Goal: Transaction & Acquisition: Purchase product/service

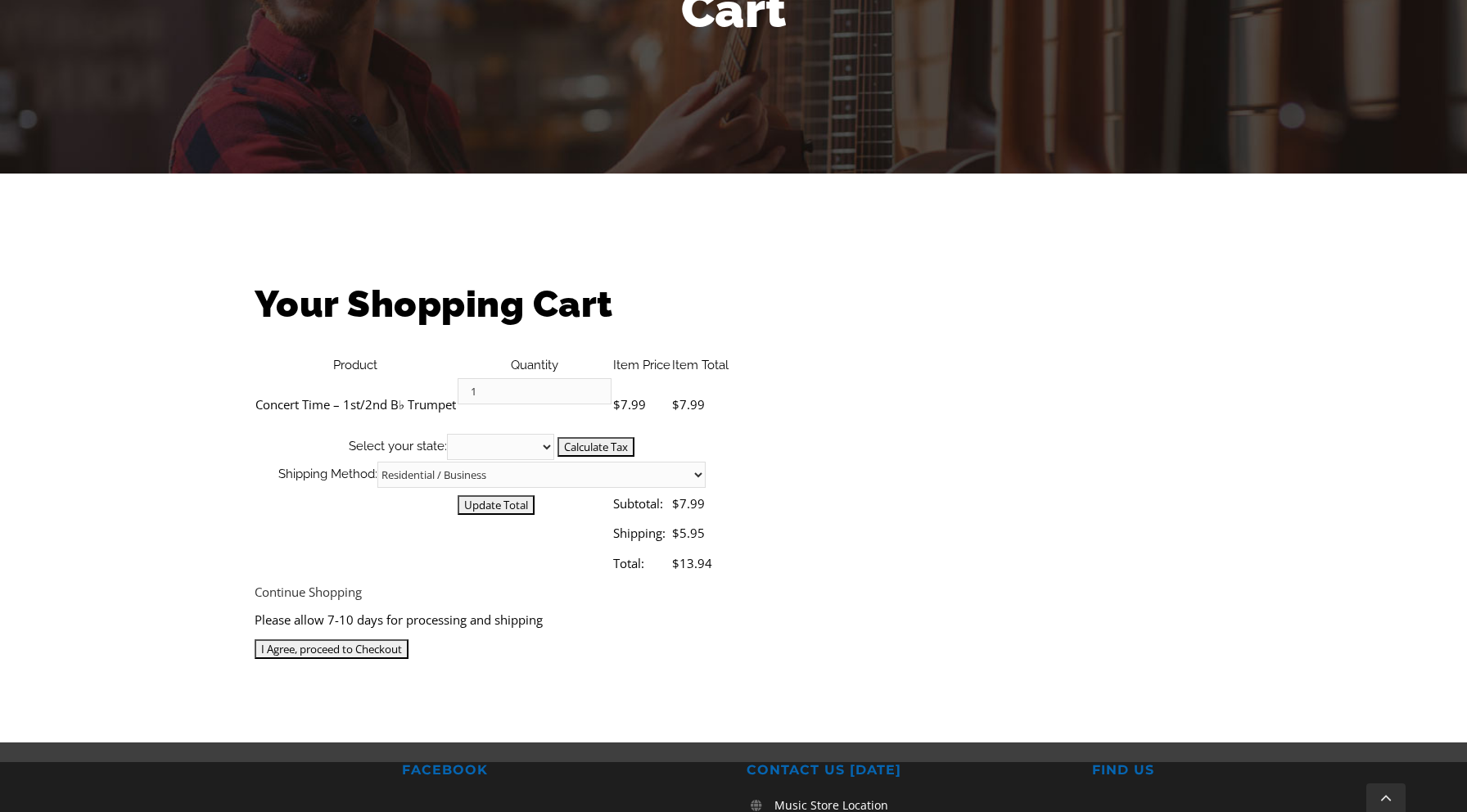
scroll to position [272, 0]
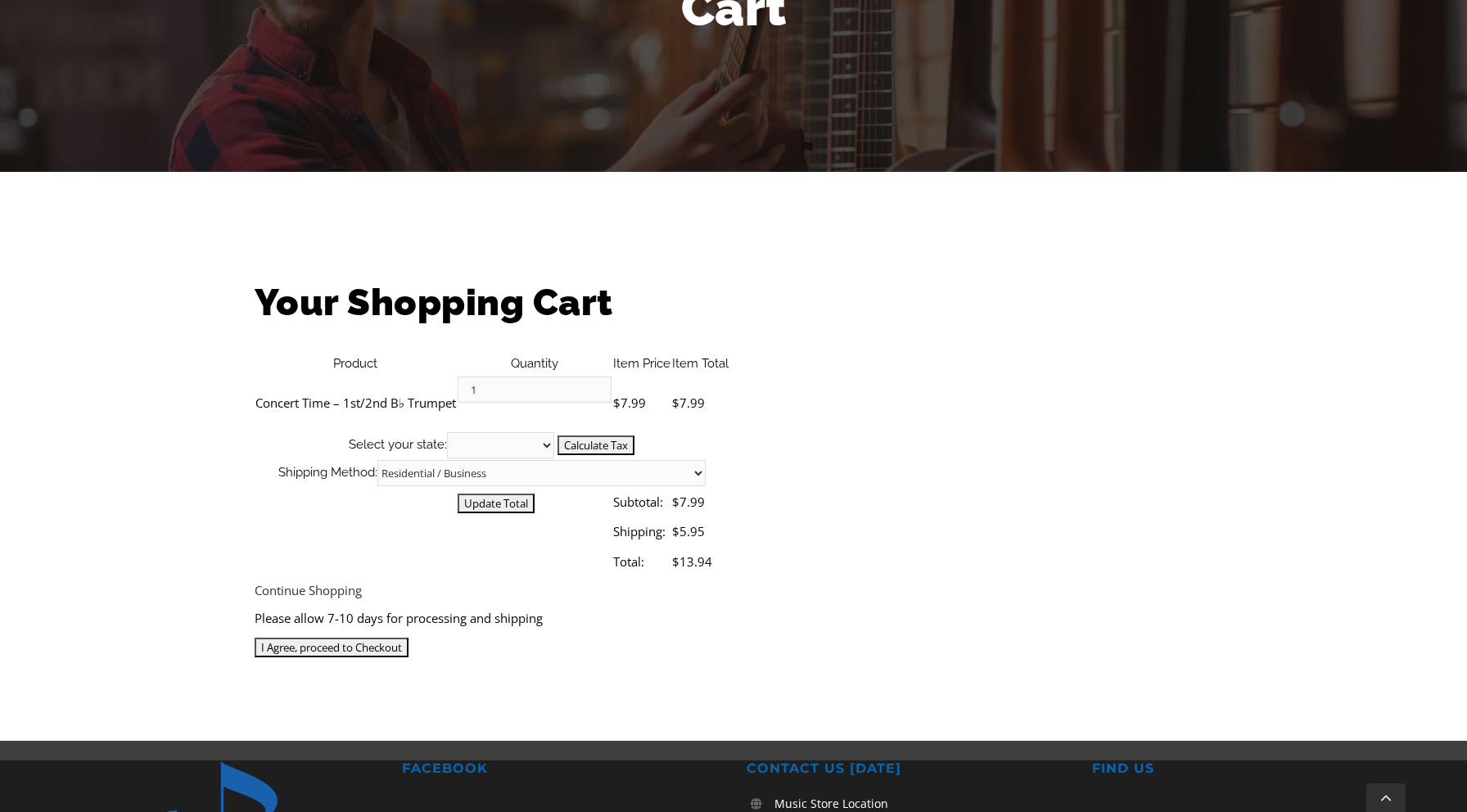
select select "PA"
click at [634, 435] on input "Calculate Tax" at bounding box center [595, 445] width 77 height 19
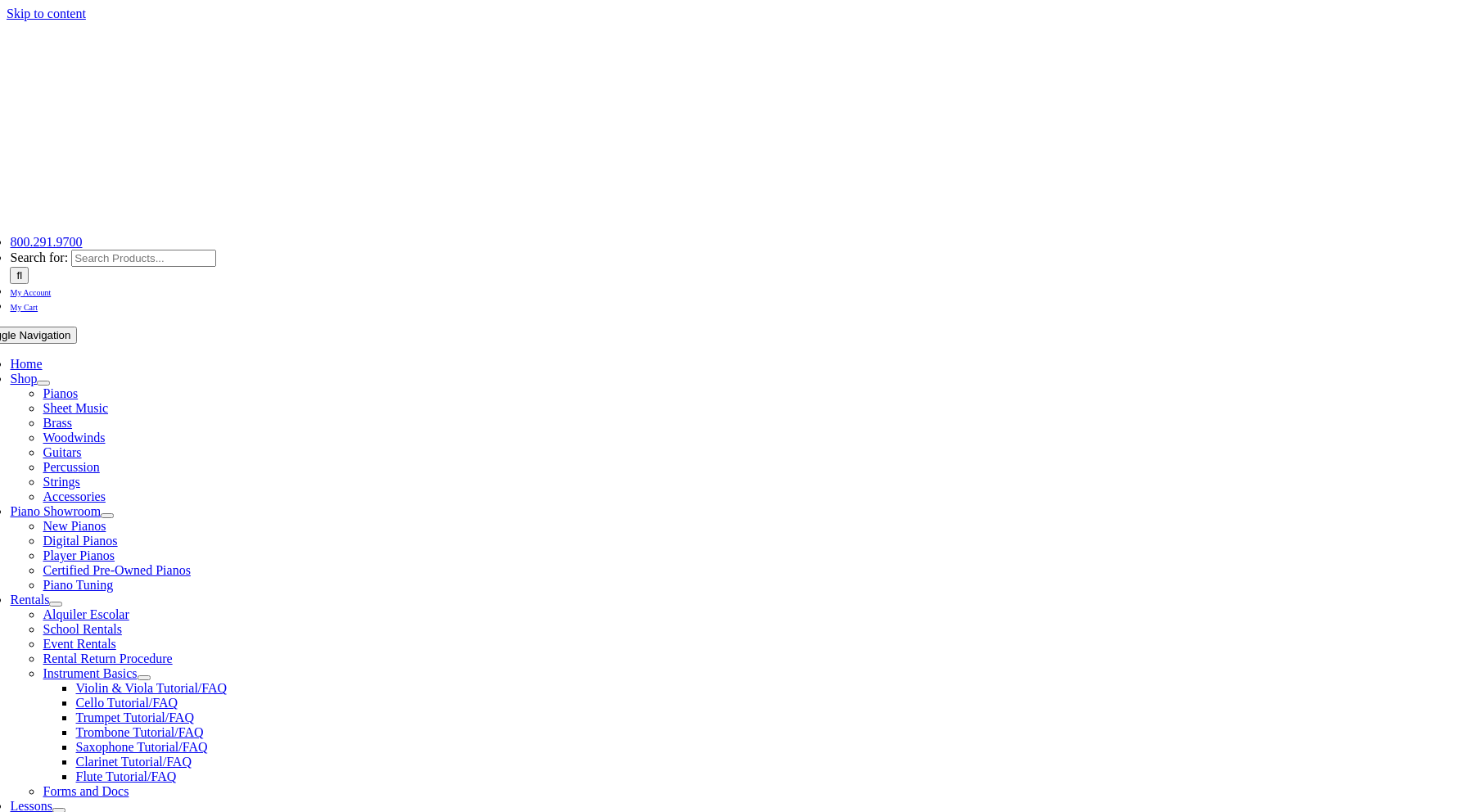
select select "PA"
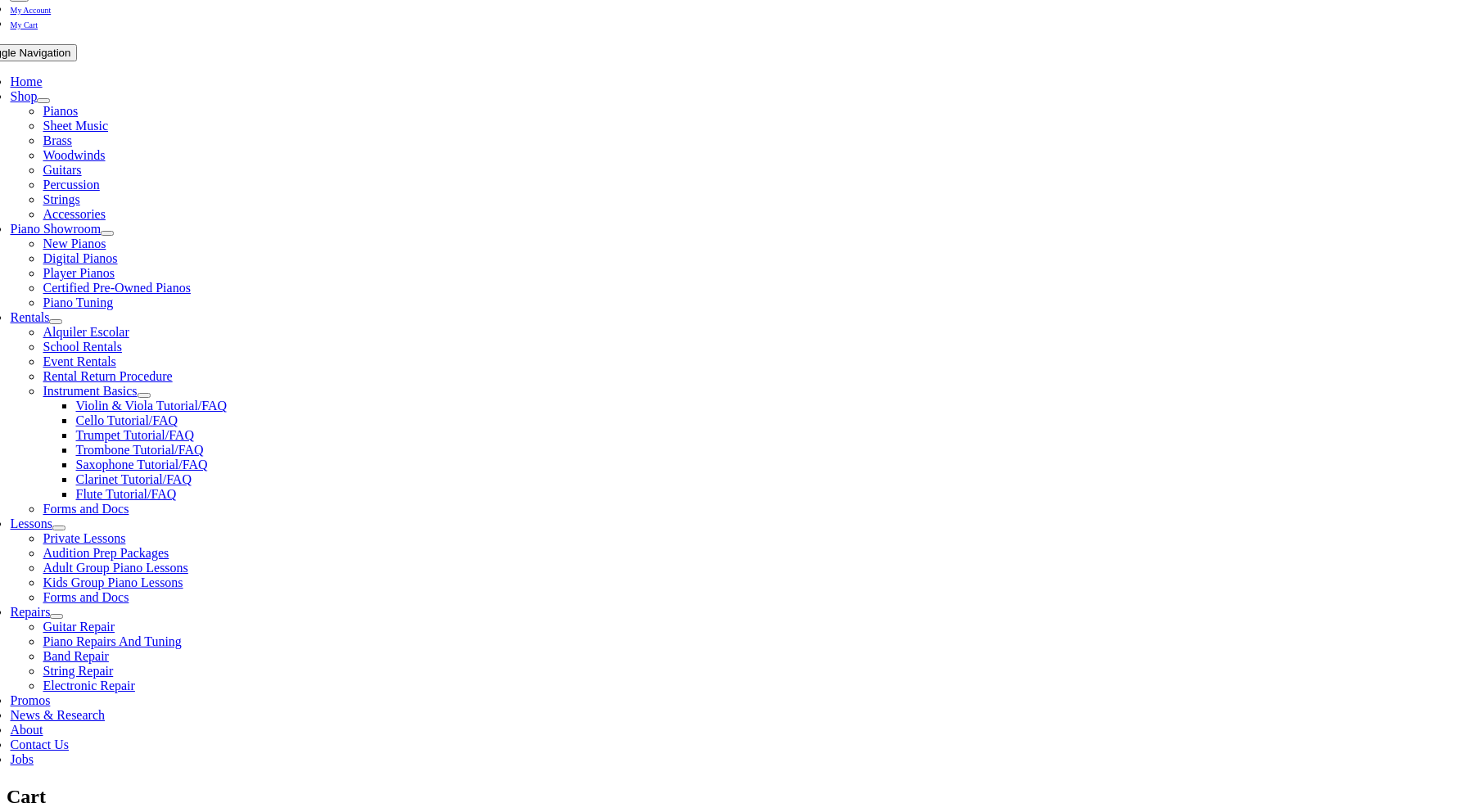
scroll to position [283, 0]
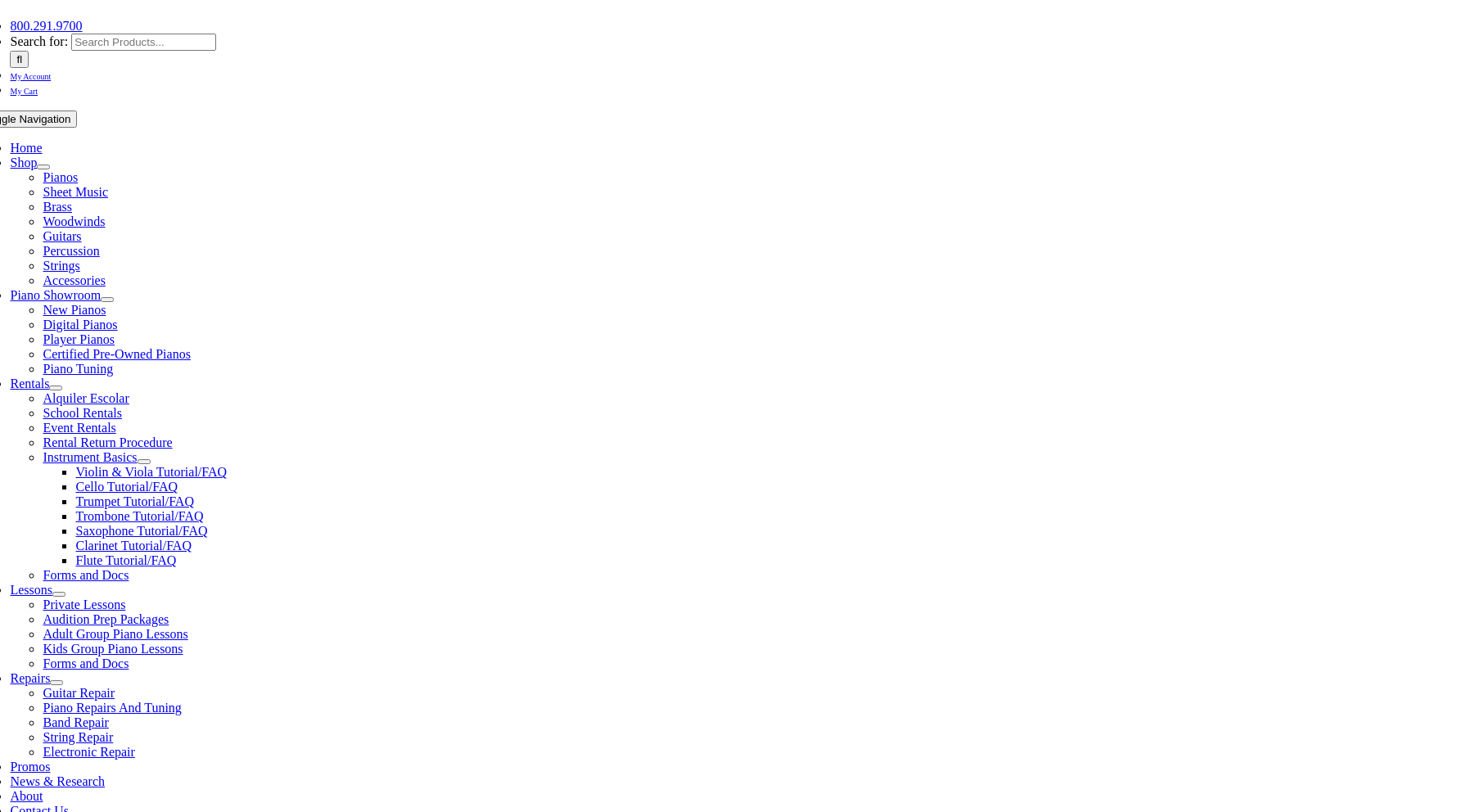
scroll to position [217, 0]
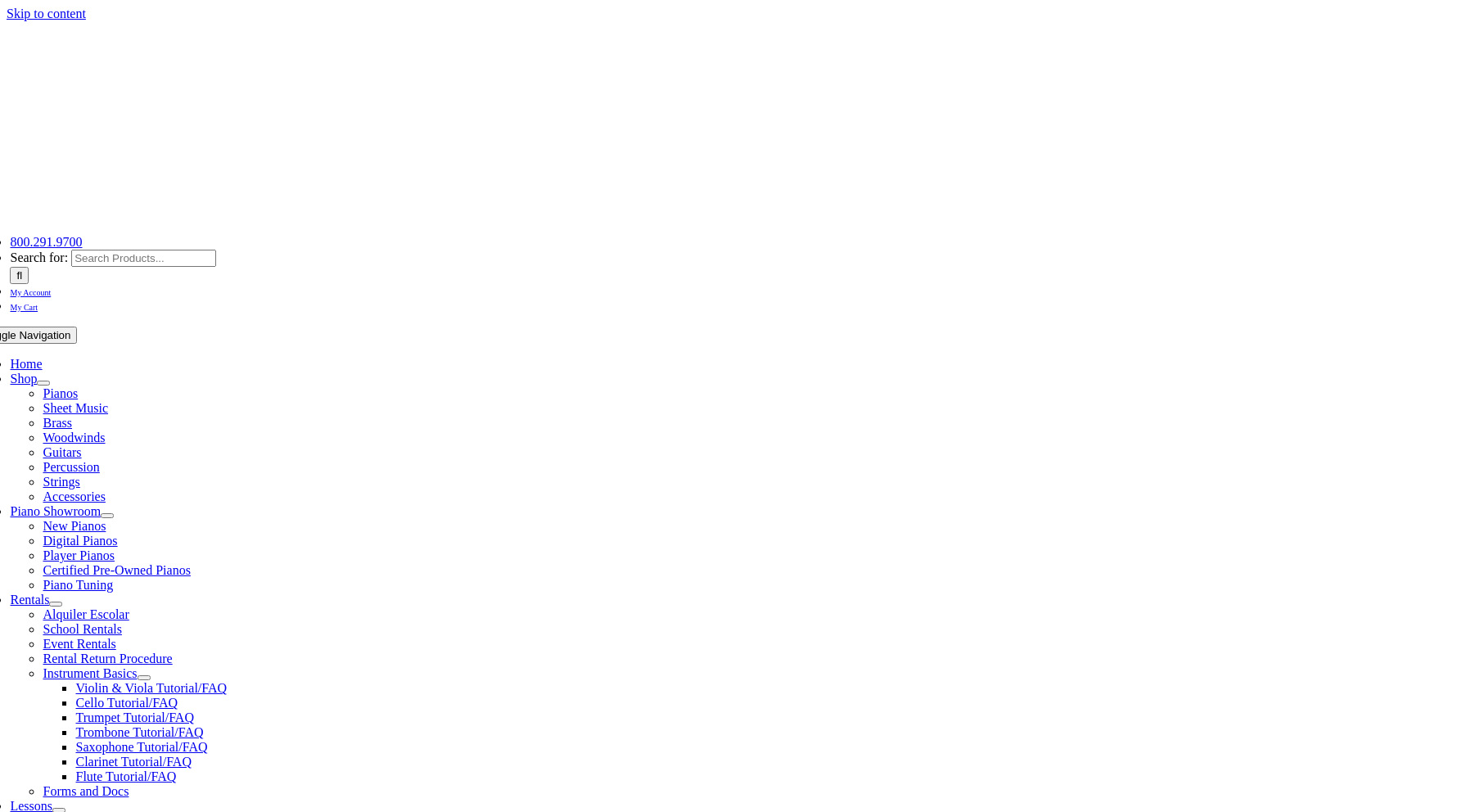
select select "PA"
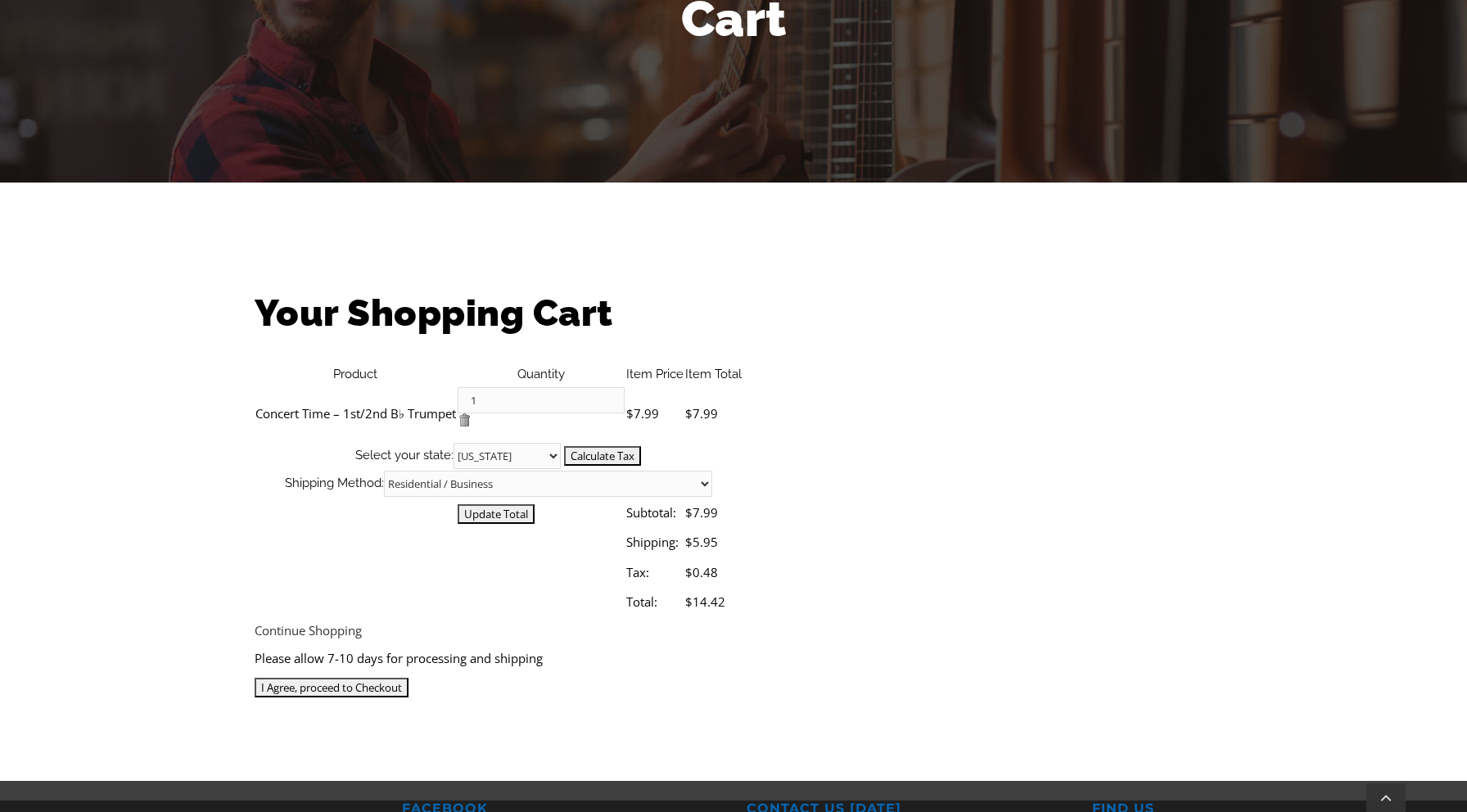
scroll to position [262, 0]
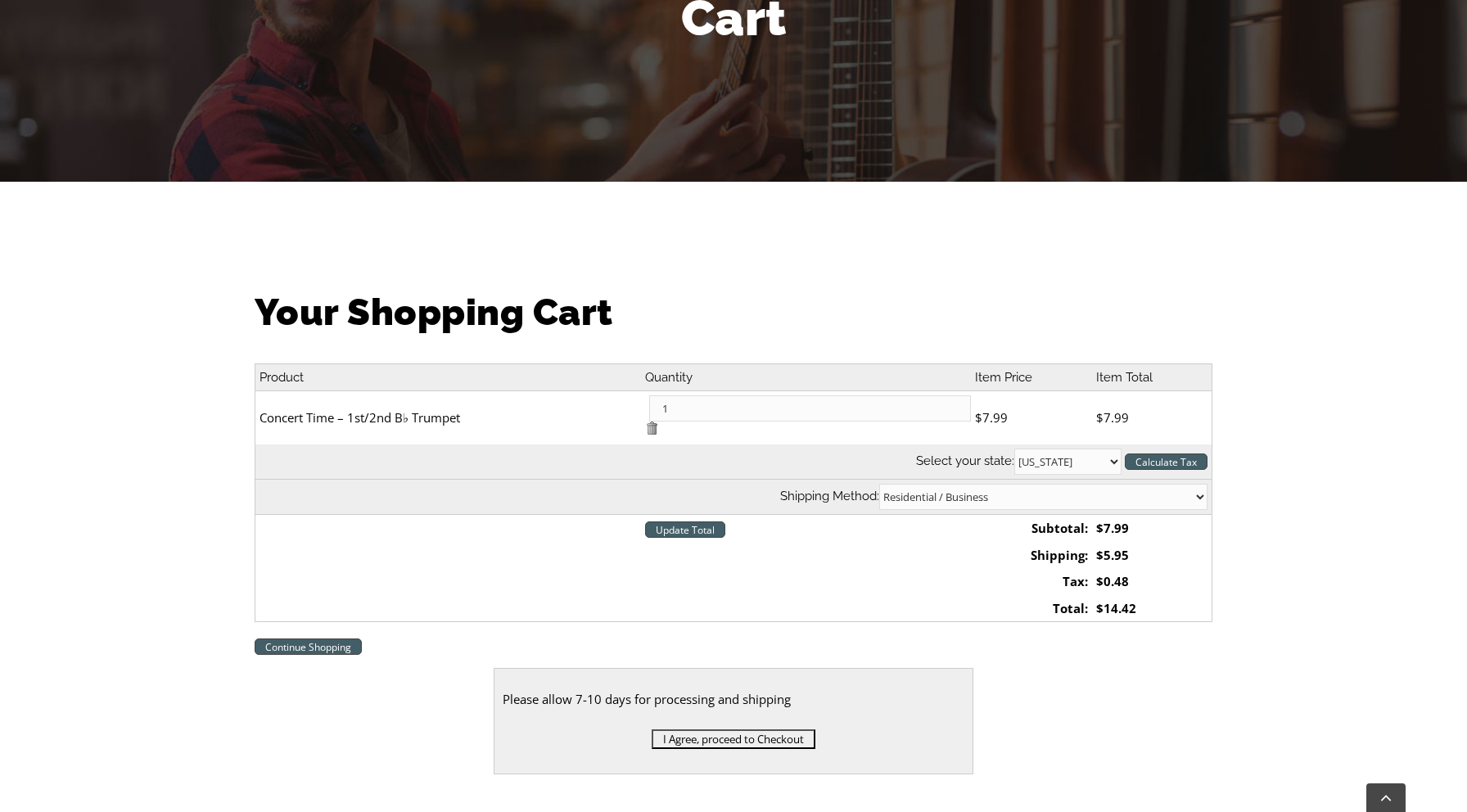
click at [719, 729] on input "I Agree, proceed to Checkout" at bounding box center [733, 738] width 163 height 19
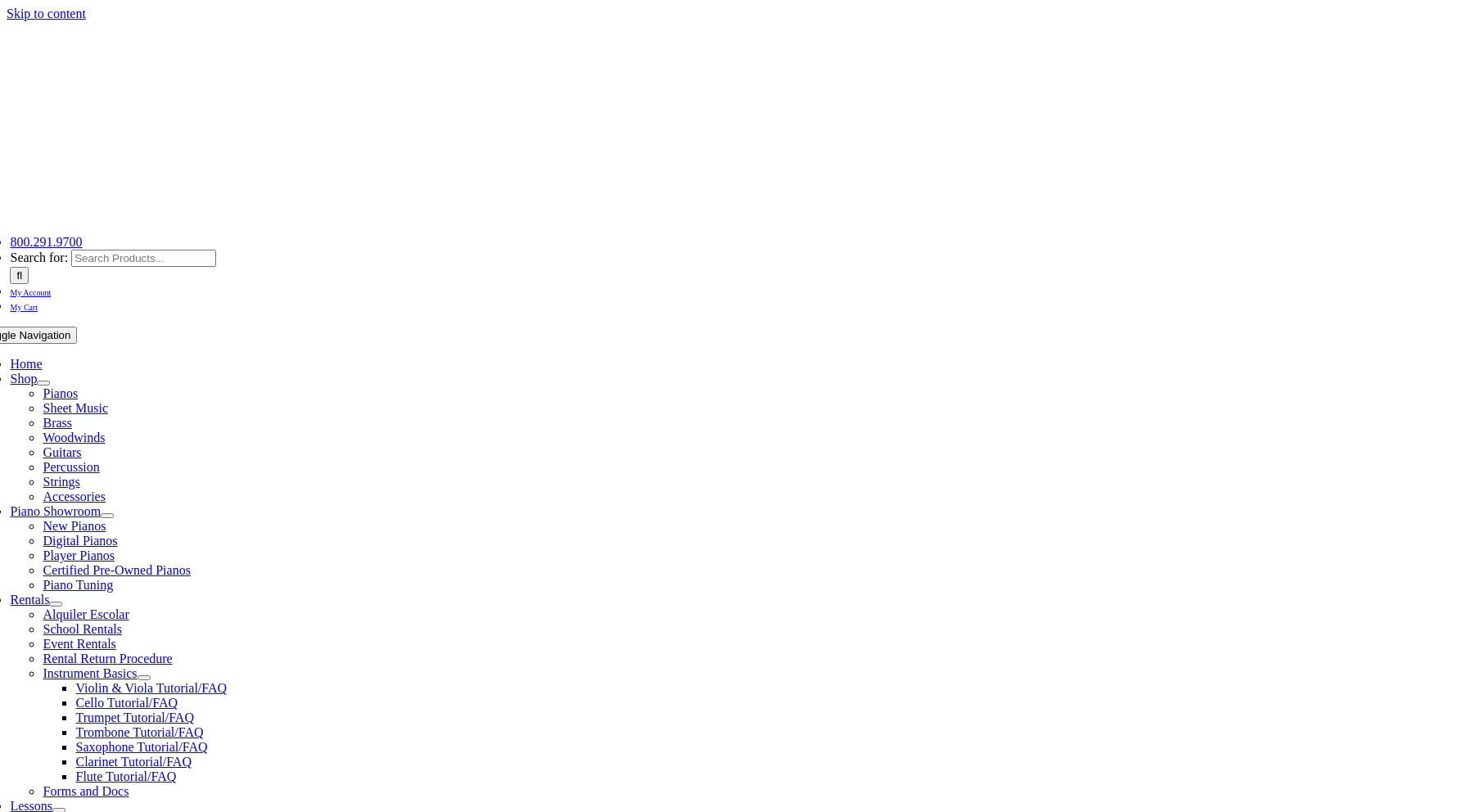
select select
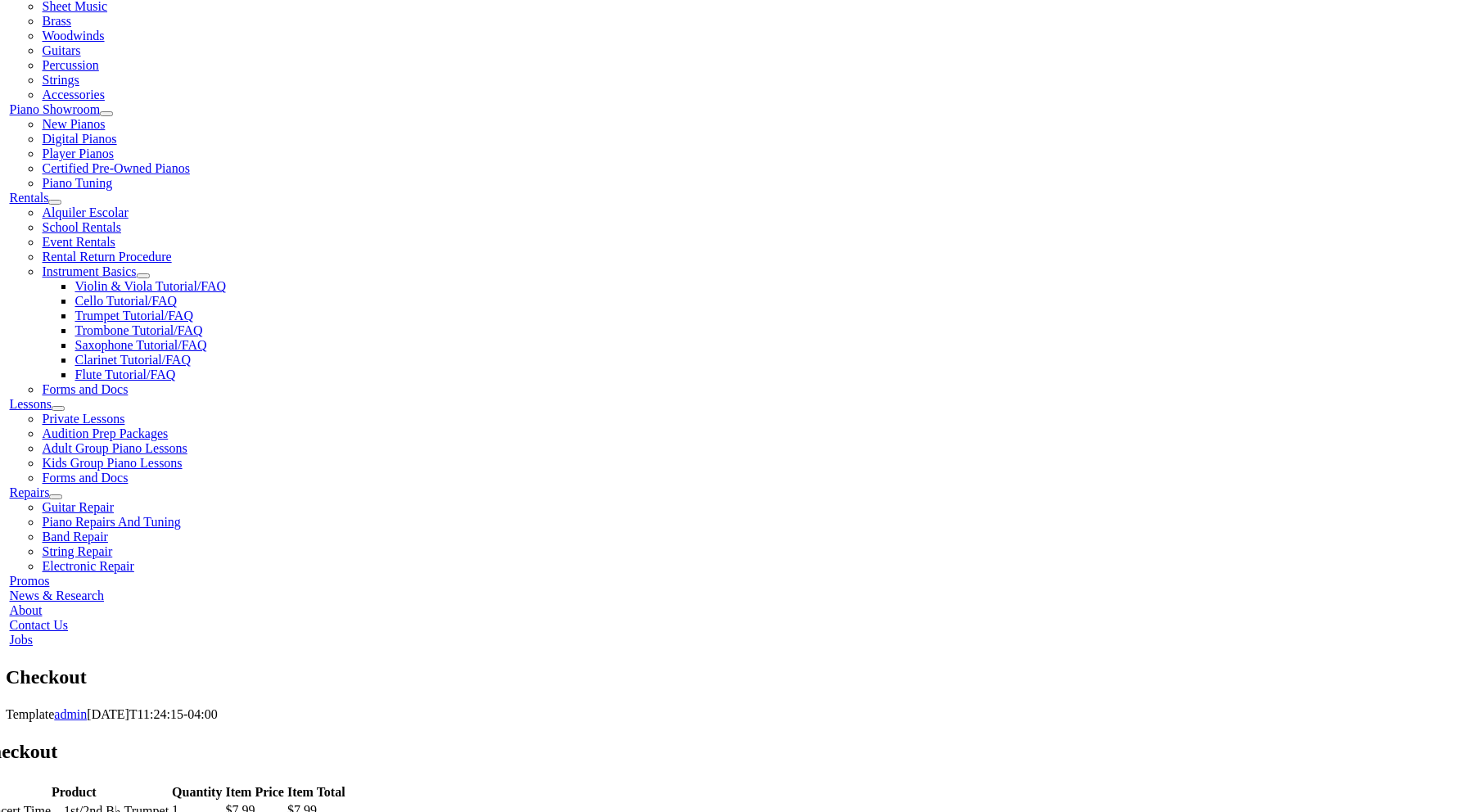
scroll to position [401, 0]
type input "[PERSON_NAME]"
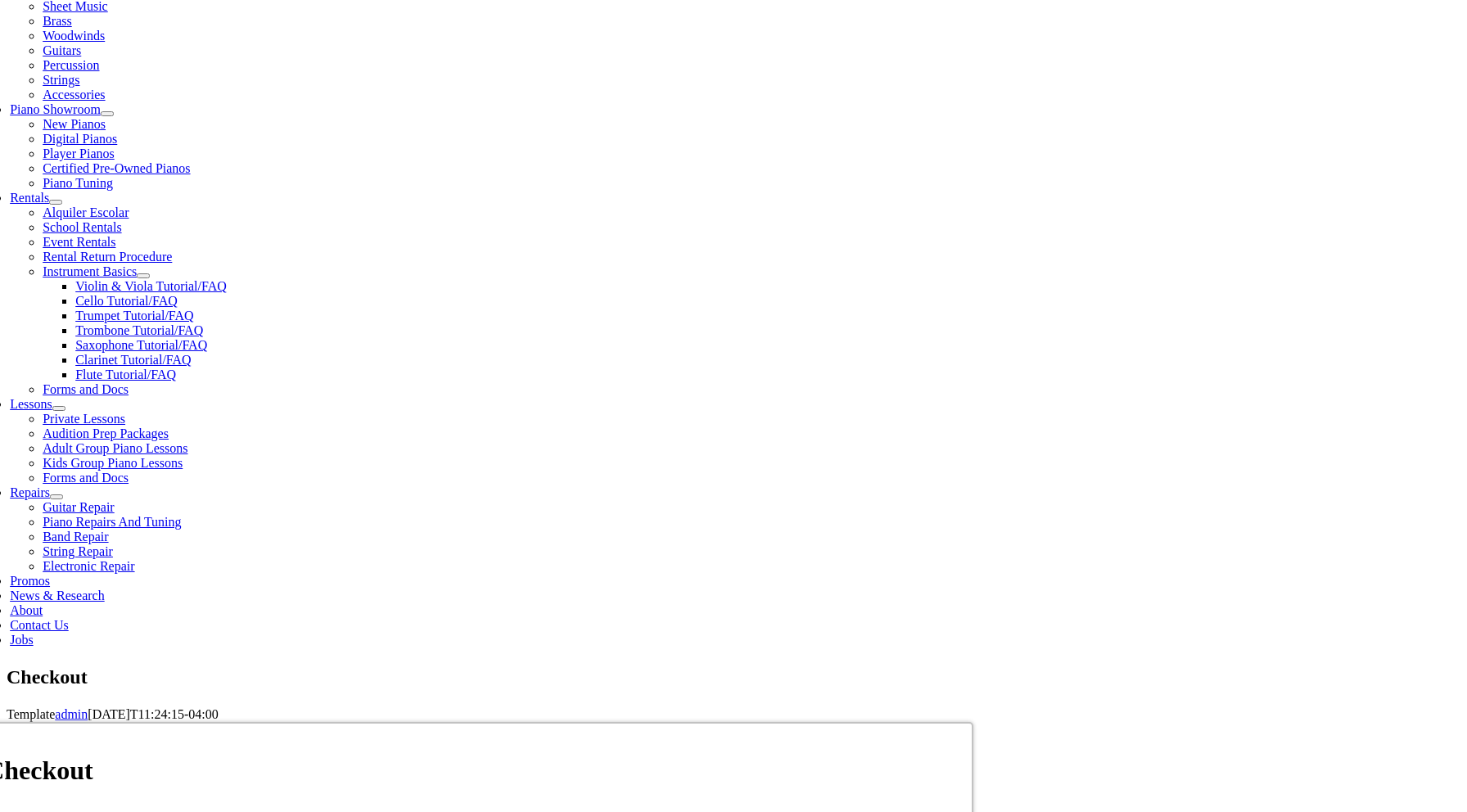
type input "29 War Admiral [PERSON_NAME]"
type input "Media"
select select "PA"
type input "19063"
type input "[EMAIL_ADDRESS][DOMAIN_NAME]"
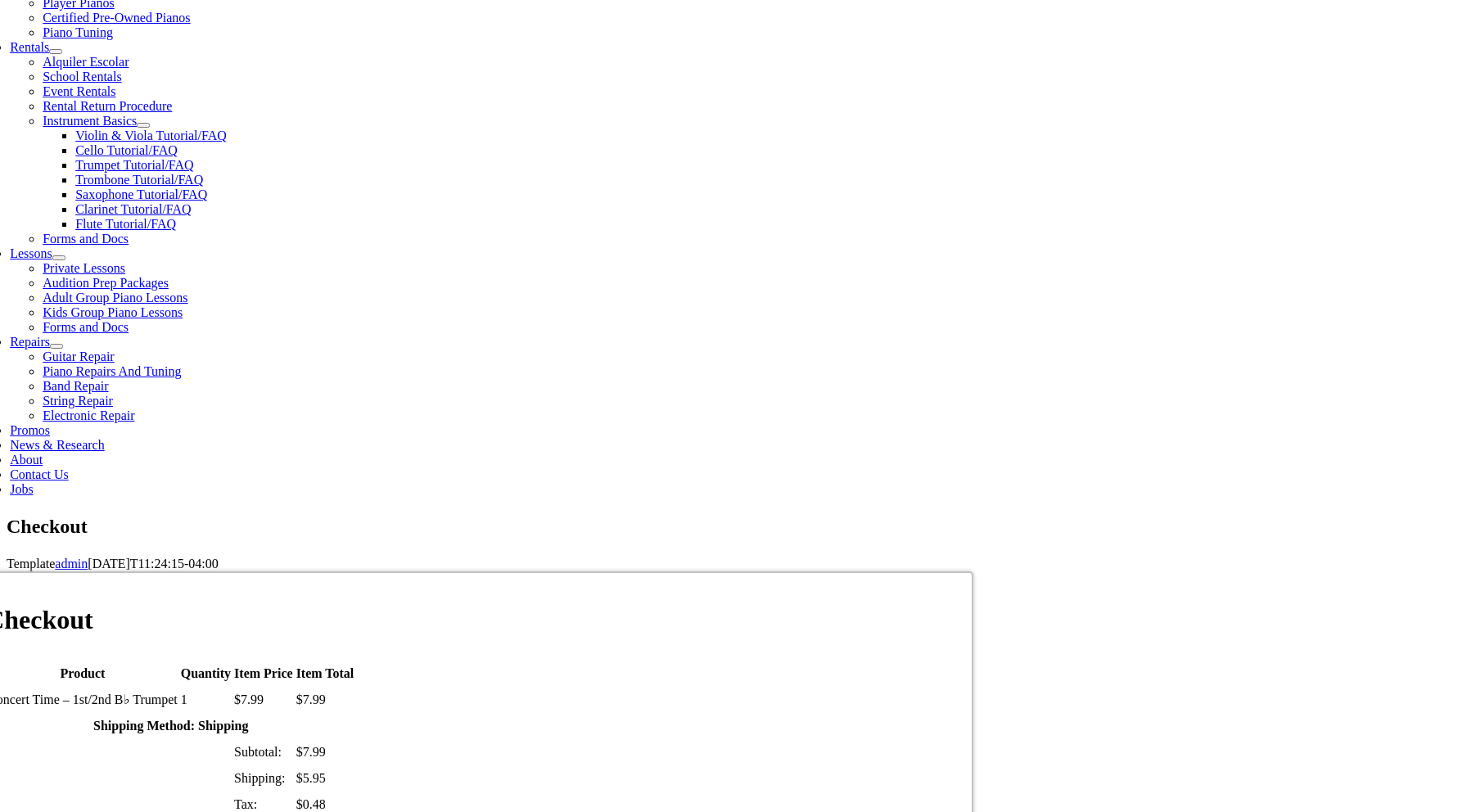
scroll to position [554, 0]
select select "mastercard"
type input "[CREDIT_CARD_NUMBER]"
select select "05"
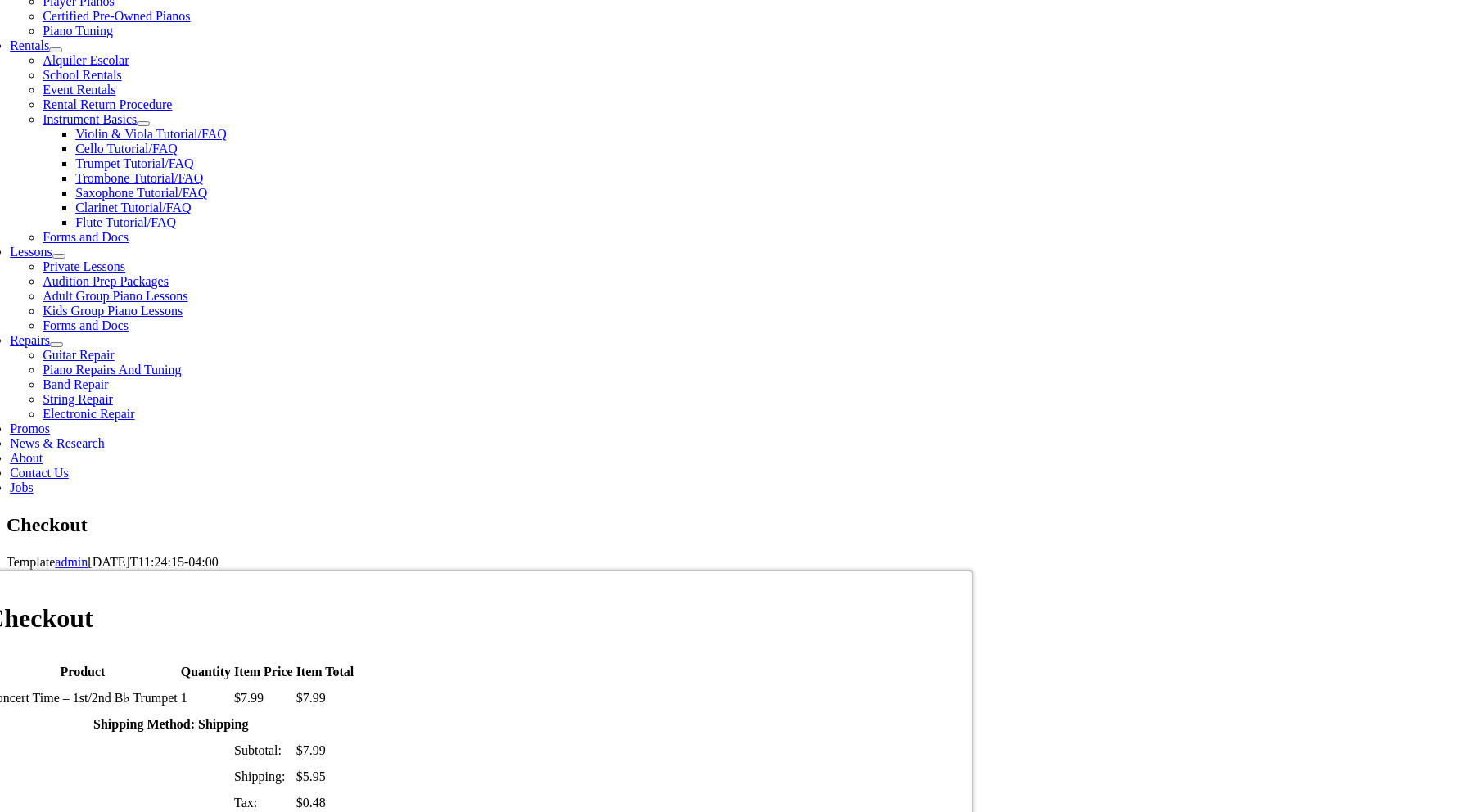
select select "2028"
